Goal: Communication & Community: Answer question/provide support

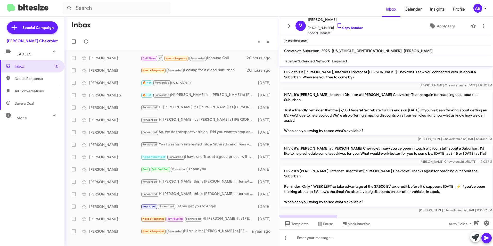
scroll to position [32, 0]
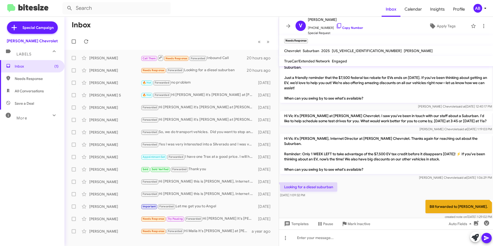
click at [18, 77] on span "Needs Response" at bounding box center [37, 78] width 44 height 5
type input "in:needs-response"
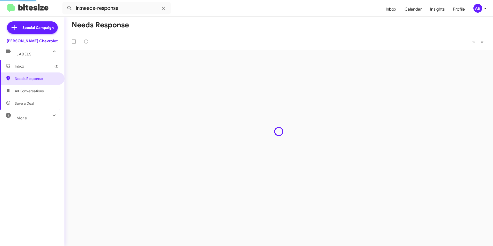
click at [23, 69] on span "Inbox (1)" at bounding box center [32, 66] width 64 height 12
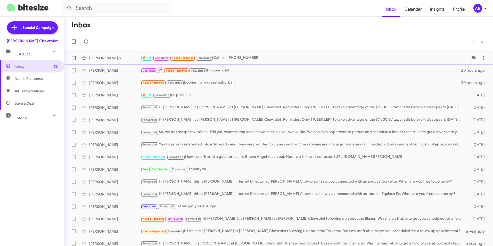
click at [285, 53] on div "Mahmmod S 🔥 Hot Call Them Needs Response Forwarded Call him +19728144304 19 hou…" at bounding box center [279, 58] width 420 height 10
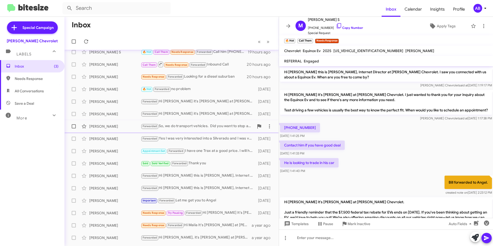
scroll to position [16, 0]
